Goal: Task Accomplishment & Management: Complete application form

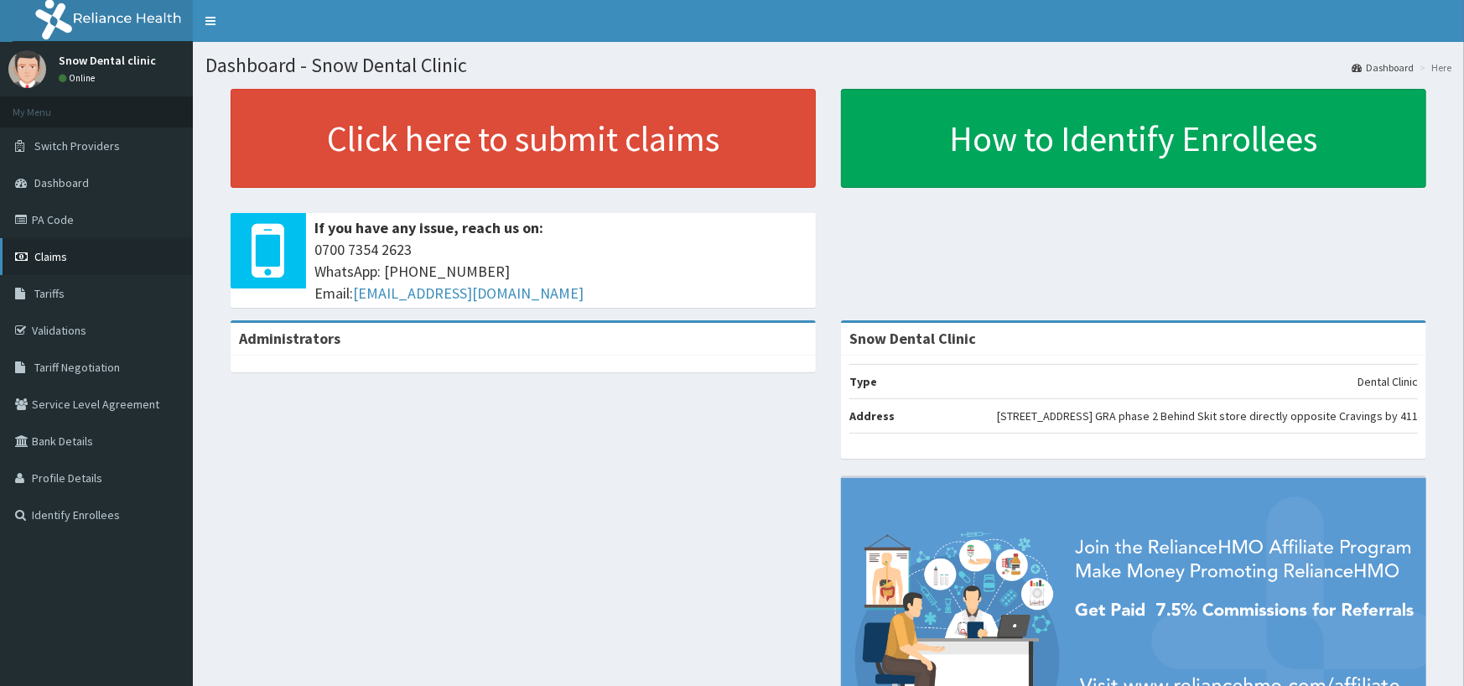
click at [43, 268] on link "Claims" at bounding box center [96, 256] width 193 height 37
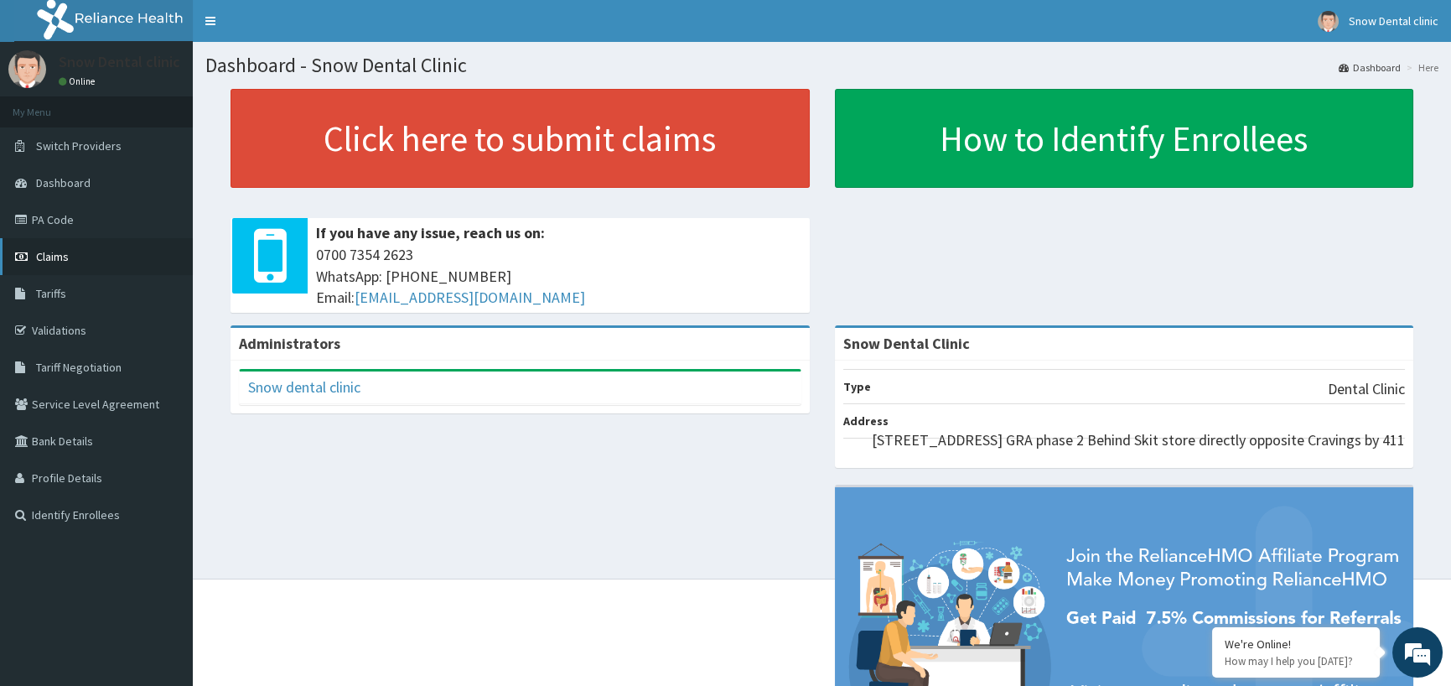
click at [74, 267] on link "Claims" at bounding box center [96, 256] width 193 height 37
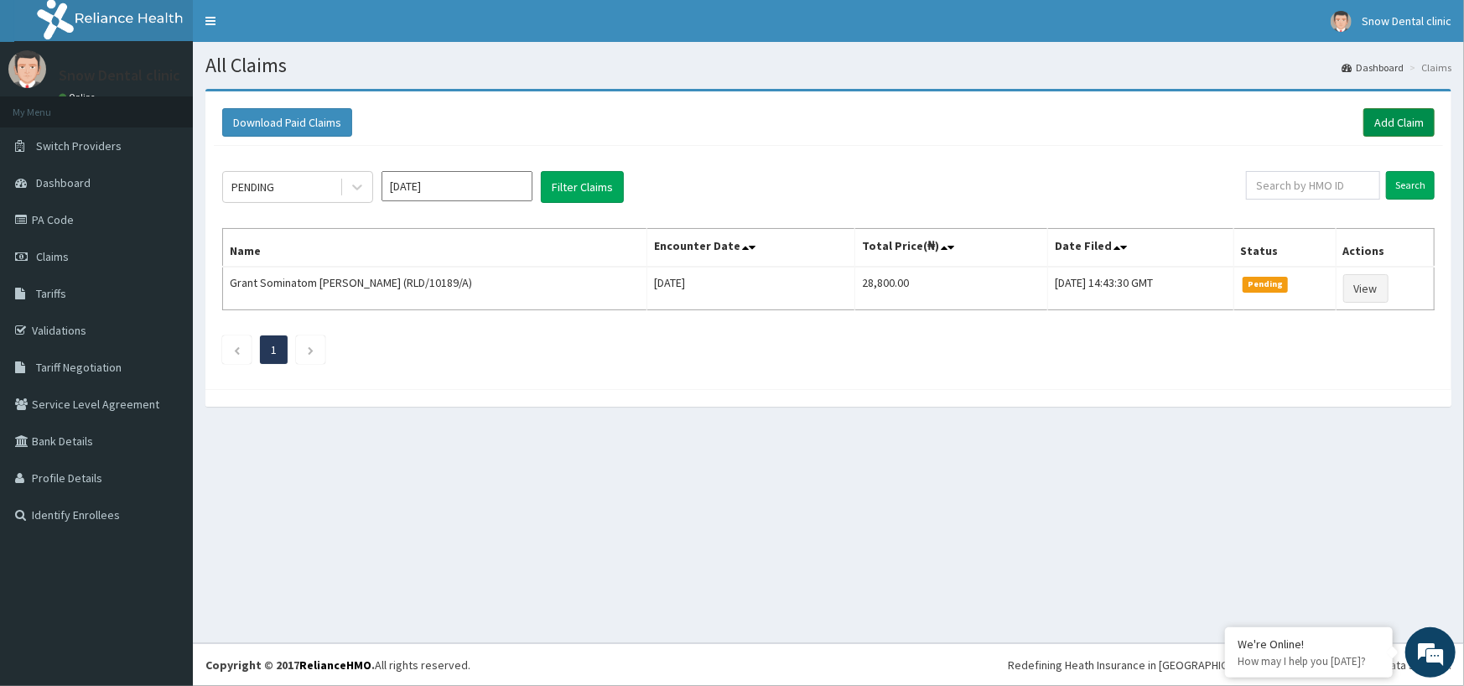
click at [1419, 126] on link "Add Claim" at bounding box center [1398, 122] width 71 height 29
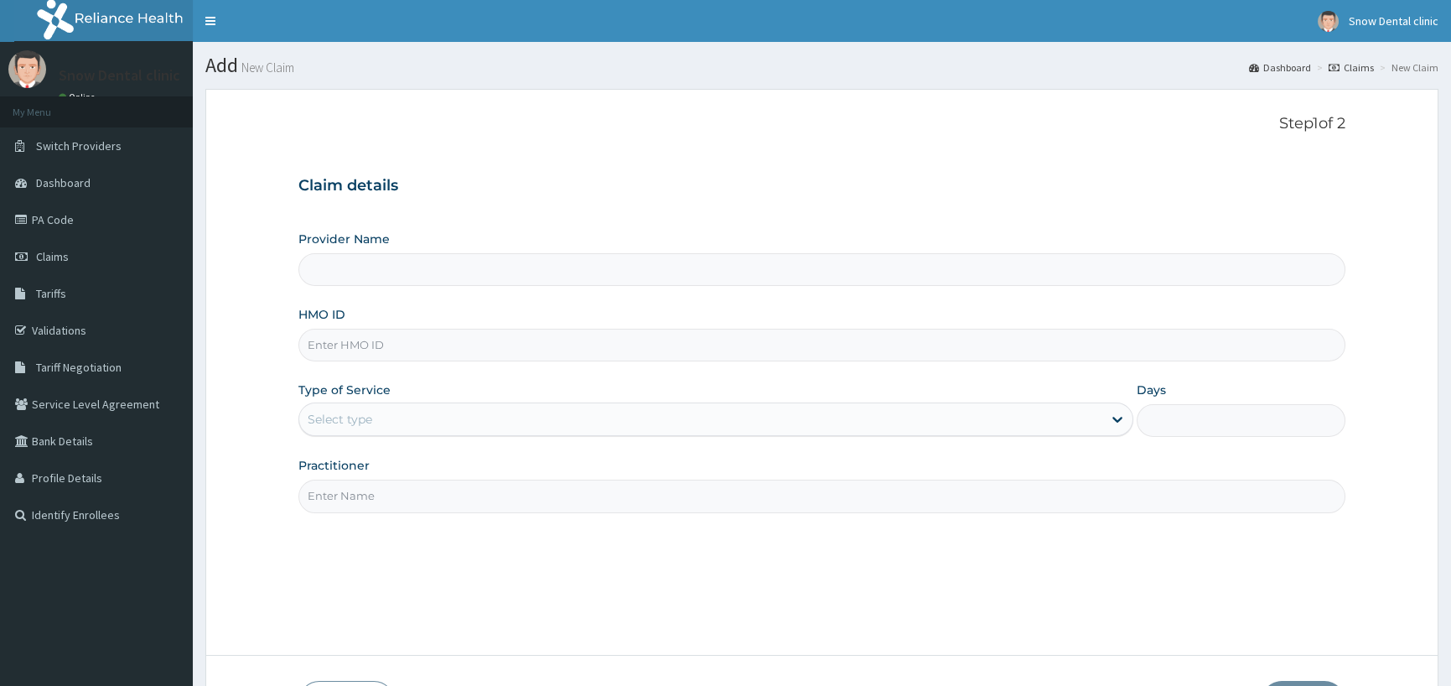
click at [410, 343] on input "HMO ID" at bounding box center [821, 345] width 1047 height 33
type input "S"
type input "Snow Dental Clinic"
type input "SFL/10352/A"
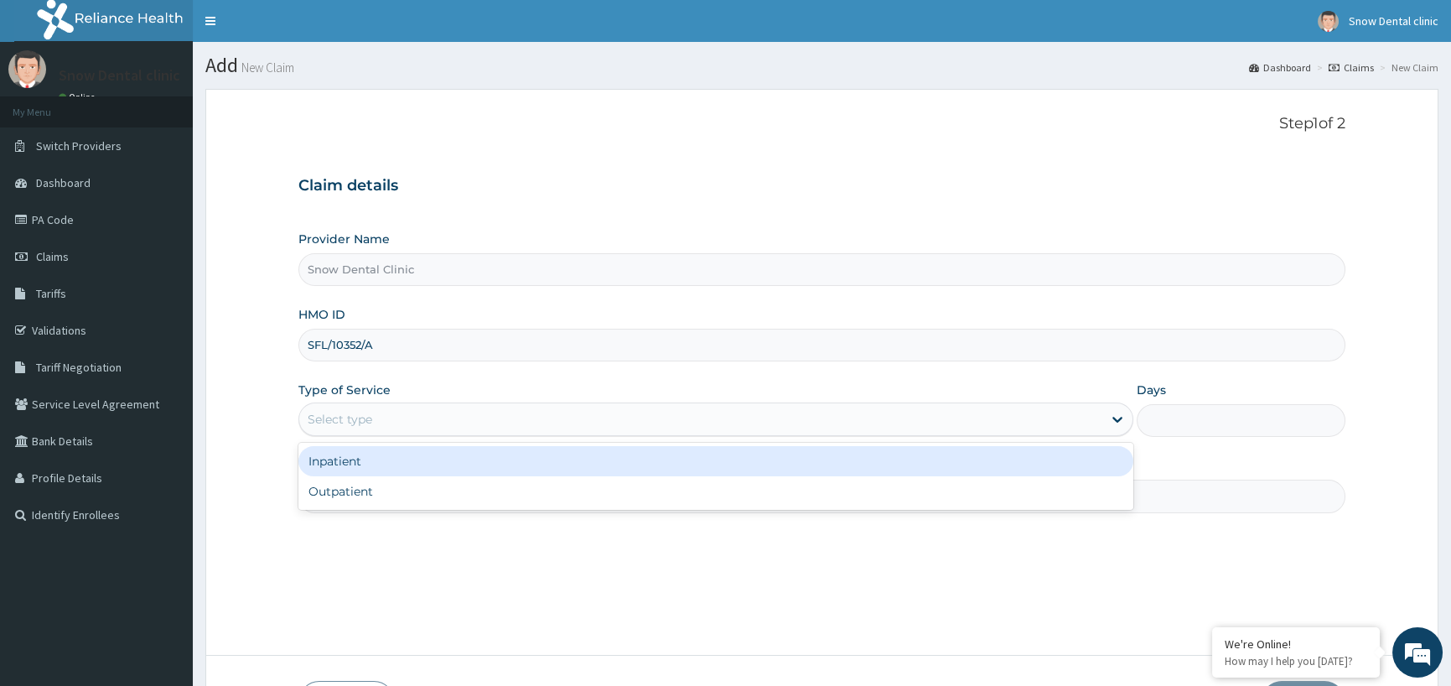
click at [423, 427] on div "Select type" at bounding box center [700, 419] width 803 height 27
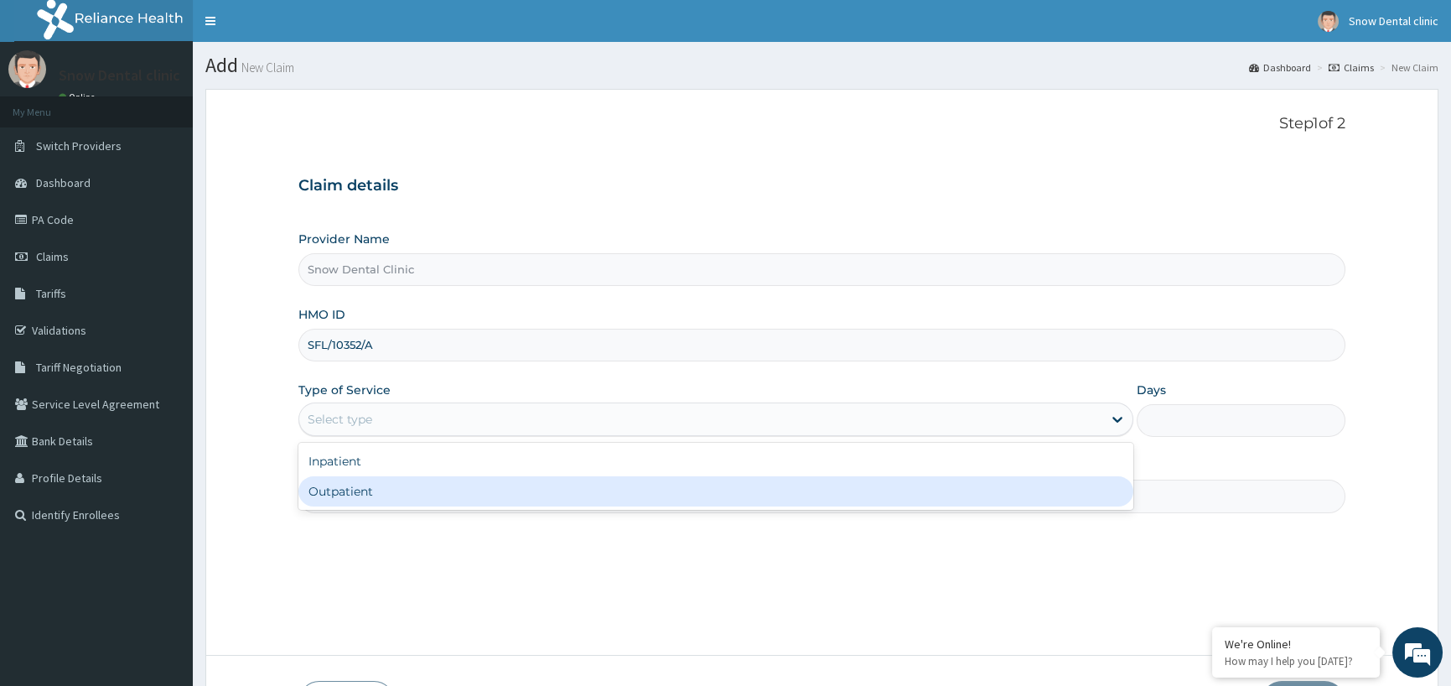
click at [439, 487] on div "Outpatient" at bounding box center [715, 491] width 835 height 30
type input "1"
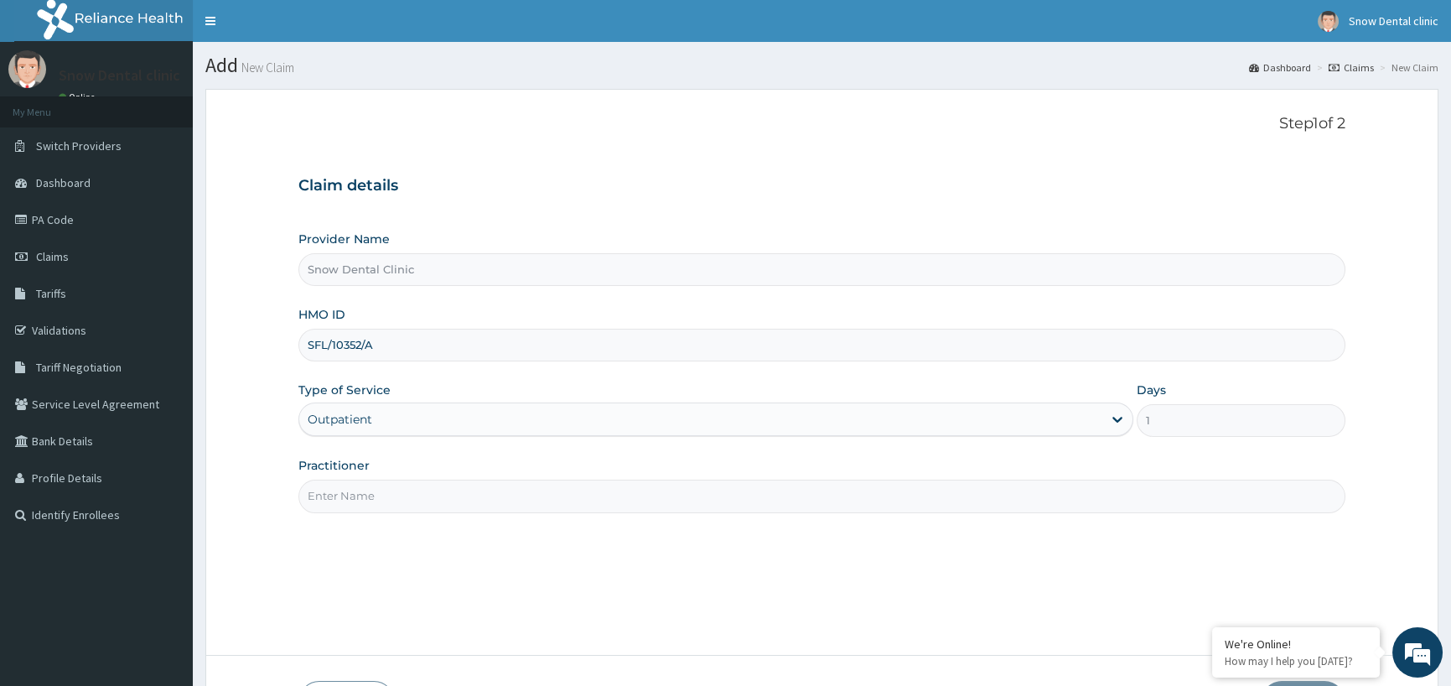
click at [439, 487] on input "Practitioner" at bounding box center [821, 496] width 1047 height 33
type input "SNOW DENTAL CARE"
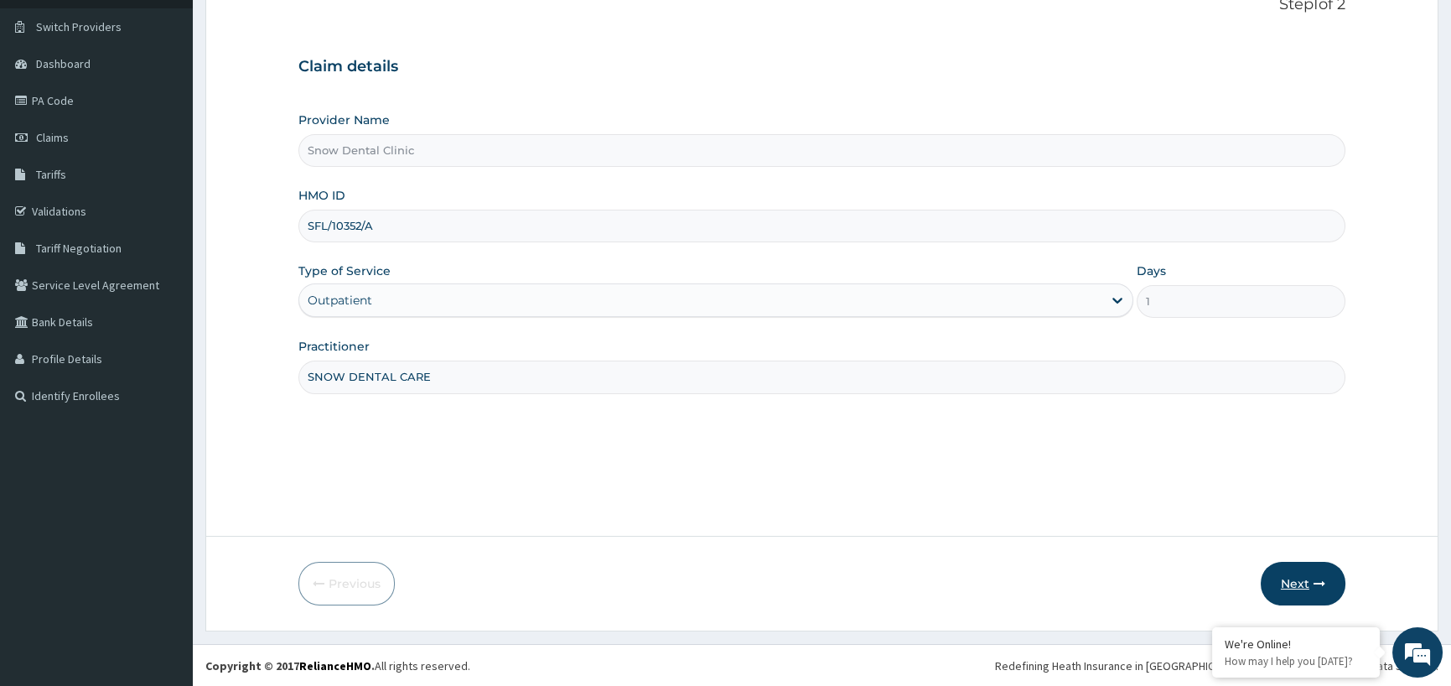
click at [1302, 587] on button "Next" at bounding box center [1303, 584] width 85 height 44
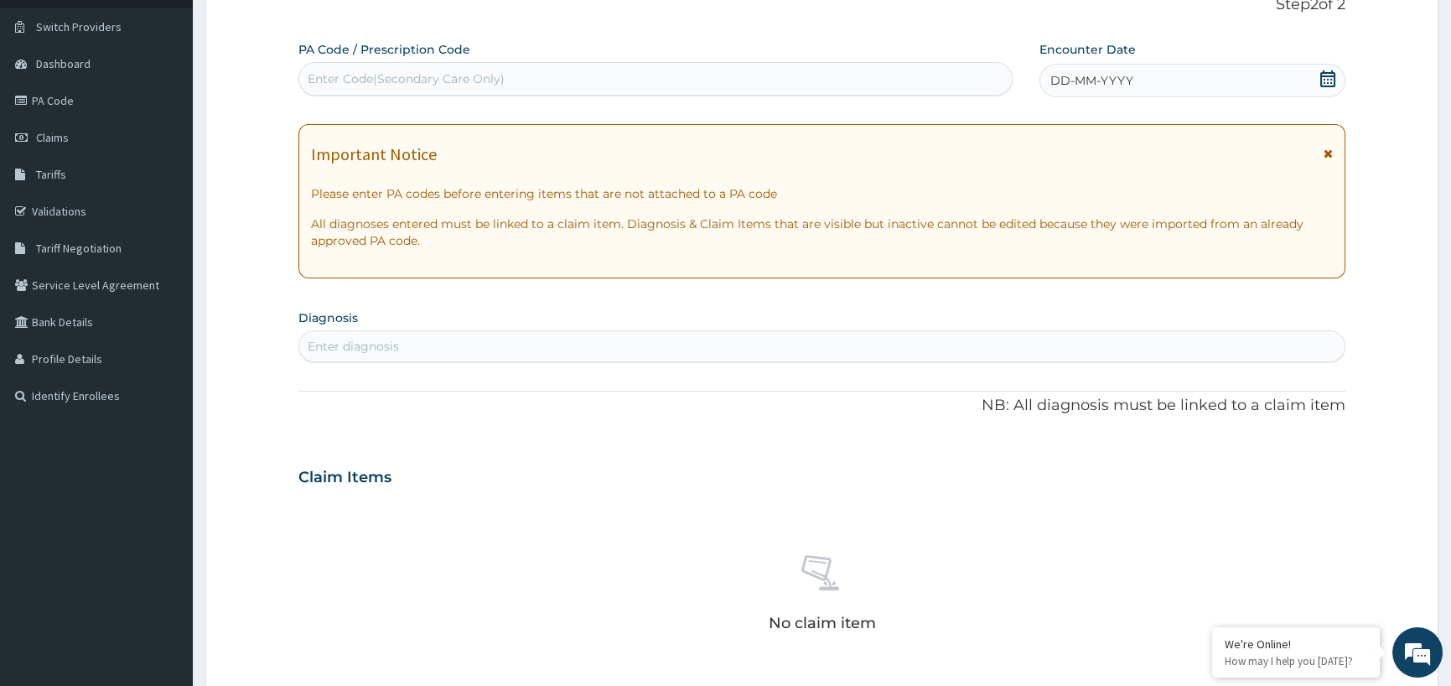
click at [318, 75] on div "Enter Code(Secondary Care Only)" at bounding box center [406, 78] width 197 height 17
type input "PA/D7539A"
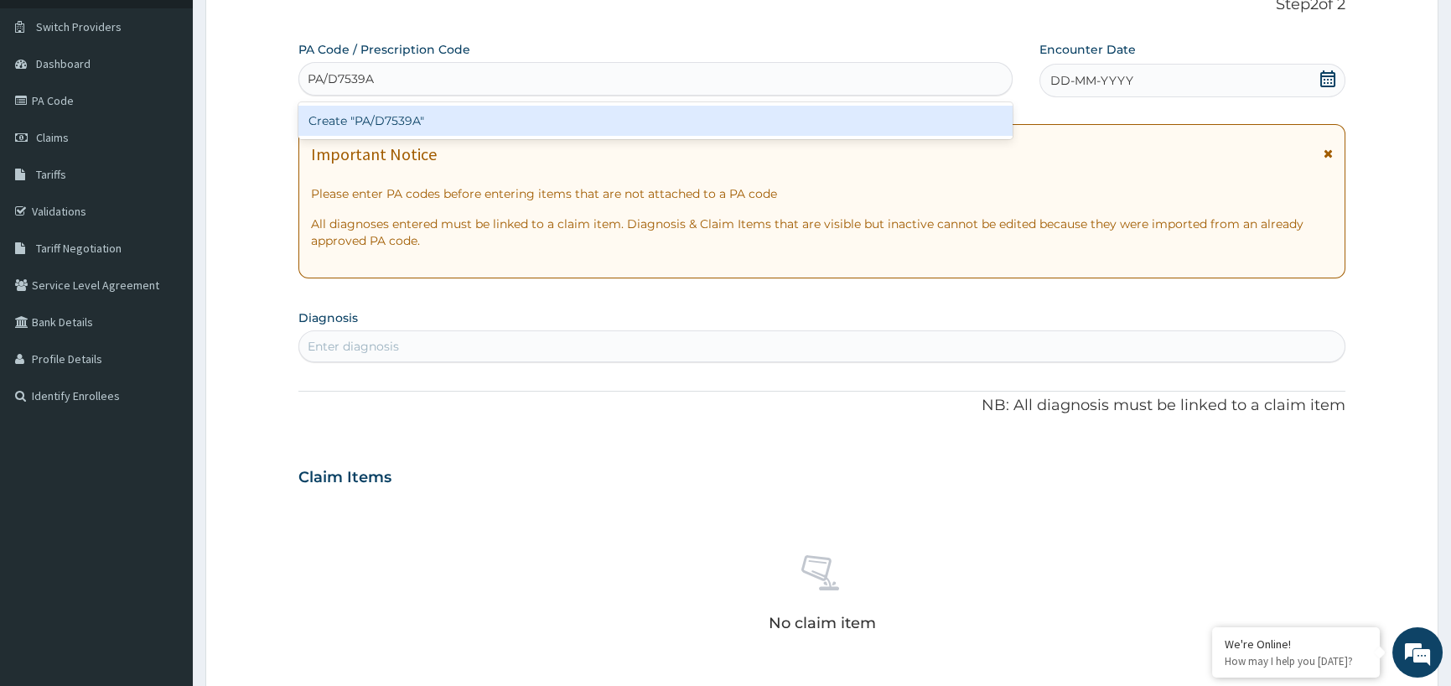
click at [554, 115] on div "Create "PA/D7539A"" at bounding box center [655, 121] width 714 height 30
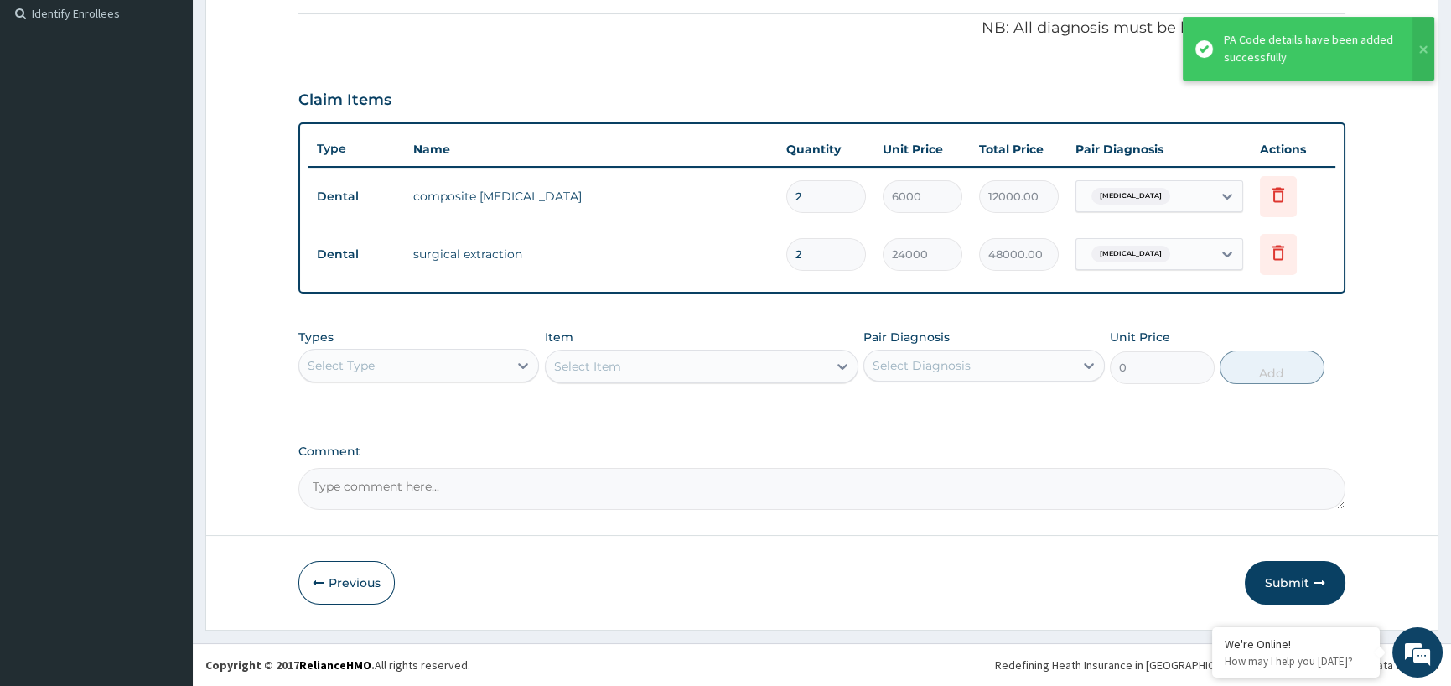
scroll to position [501, 0]
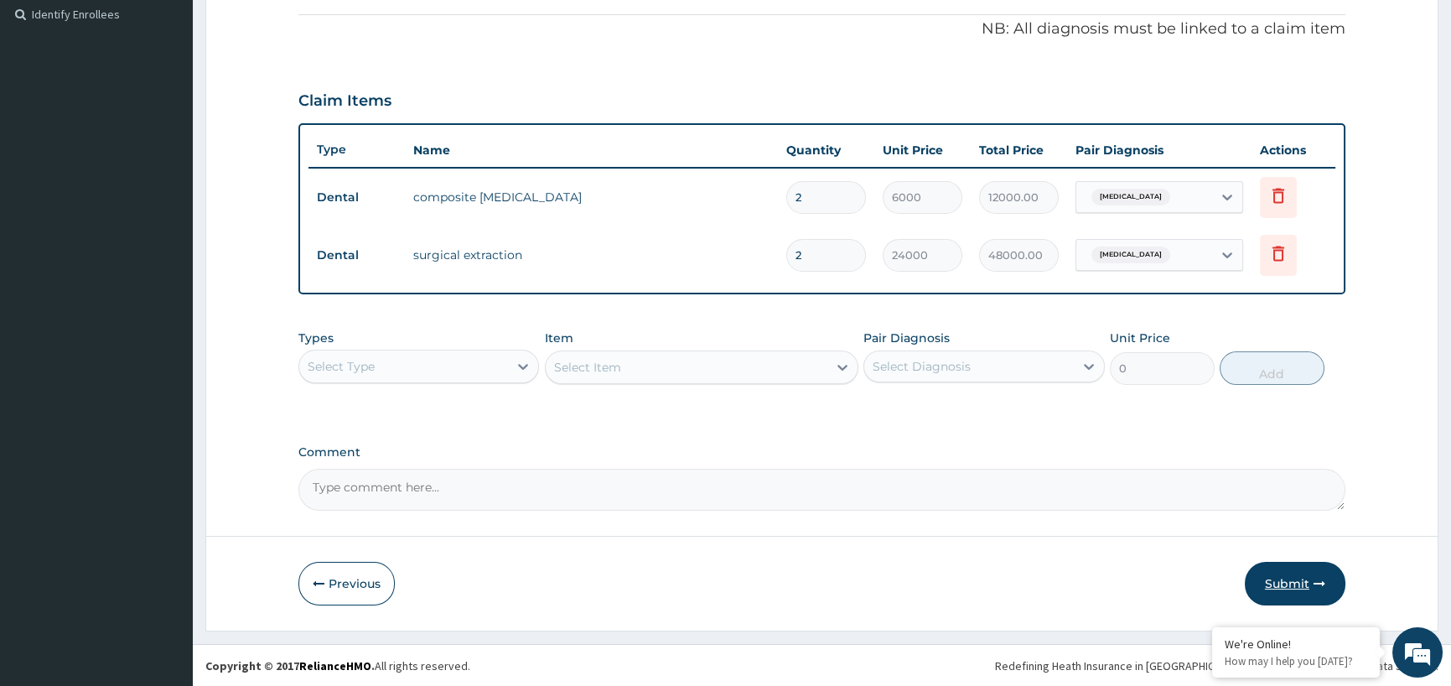
click at [1288, 594] on button "Submit" at bounding box center [1295, 584] width 101 height 44
